Goal: Transaction & Acquisition: Purchase product/service

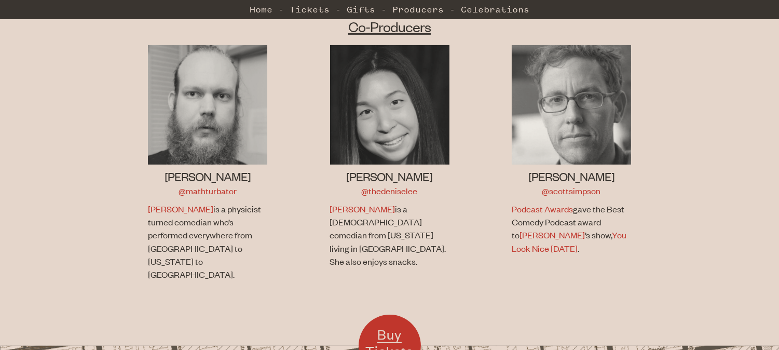
scroll to position [680, 0]
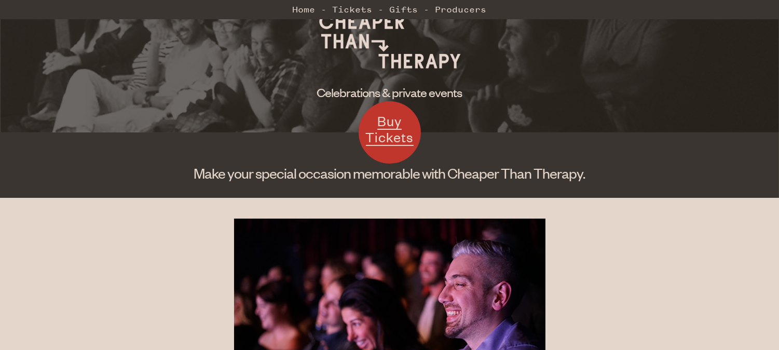
scroll to position [58, 0]
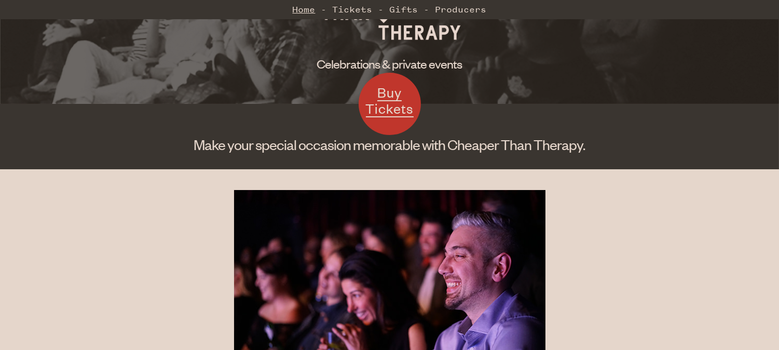
click at [302, 9] on link "Home" at bounding box center [304, 9] width 23 height 21
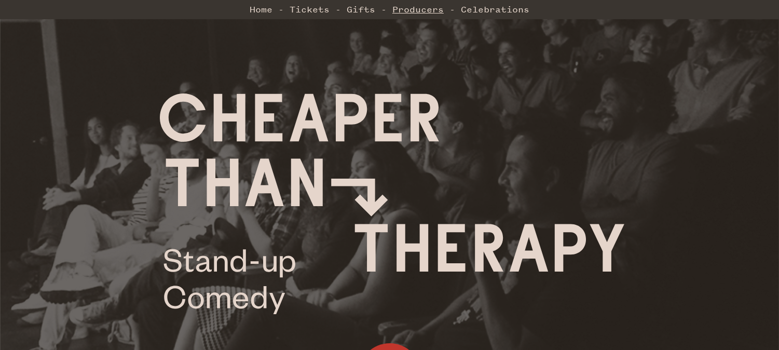
click at [408, 8] on link "Producers" at bounding box center [418, 9] width 51 height 21
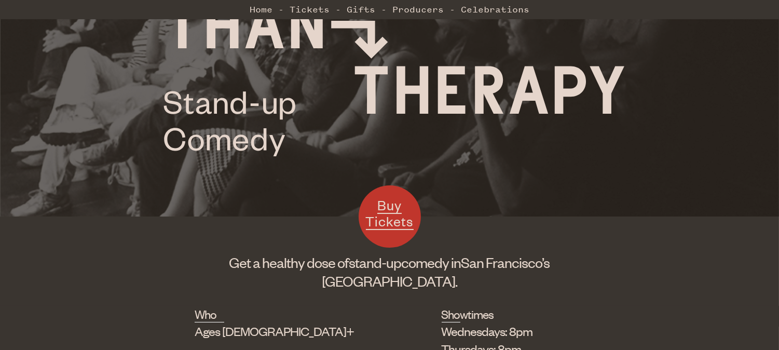
scroll to position [161, 0]
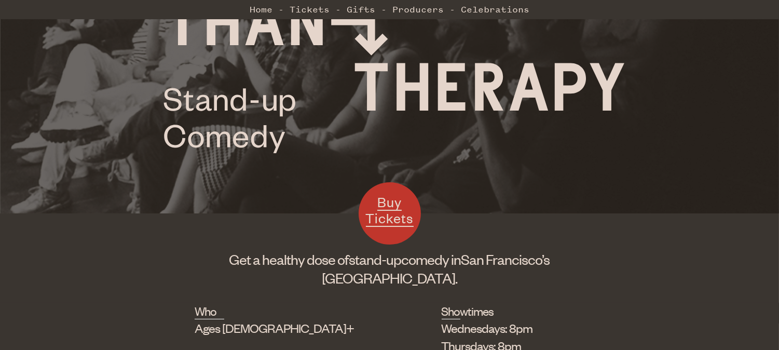
click at [385, 218] on span "Buy Tickets" at bounding box center [390, 210] width 48 height 34
